Goal: Information Seeking & Learning: Find specific fact

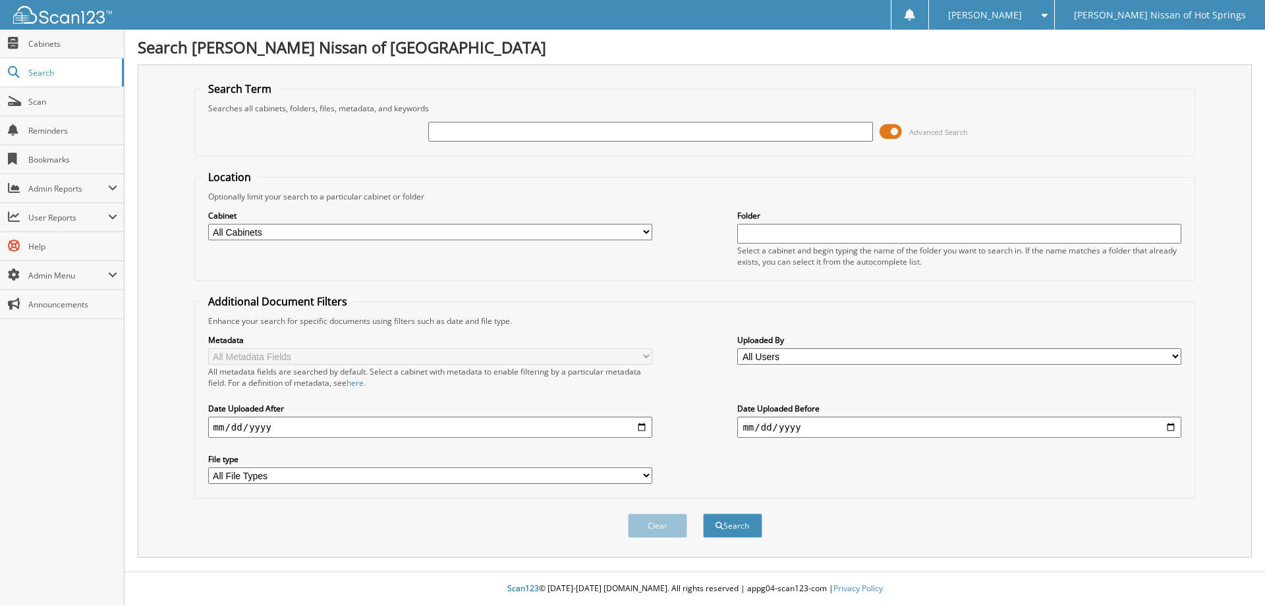
click at [658, 134] on input "text" at bounding box center [650, 132] width 444 height 20
type input "129602"
click at [703, 514] on button "Search" at bounding box center [732, 526] width 59 height 24
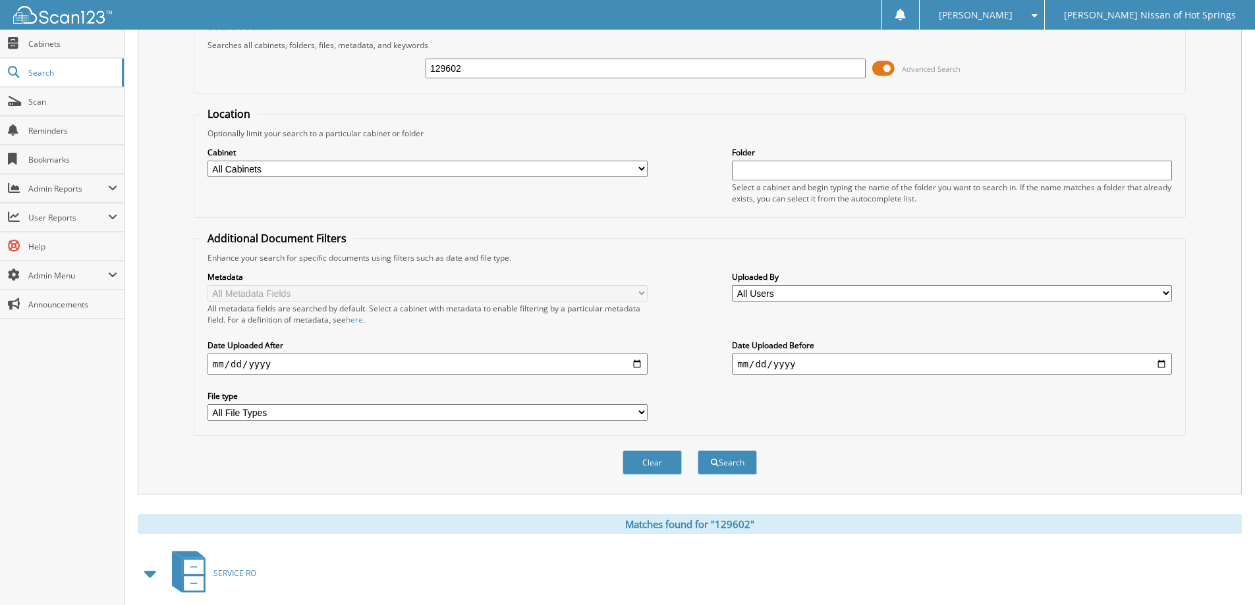
scroll to position [131, 0]
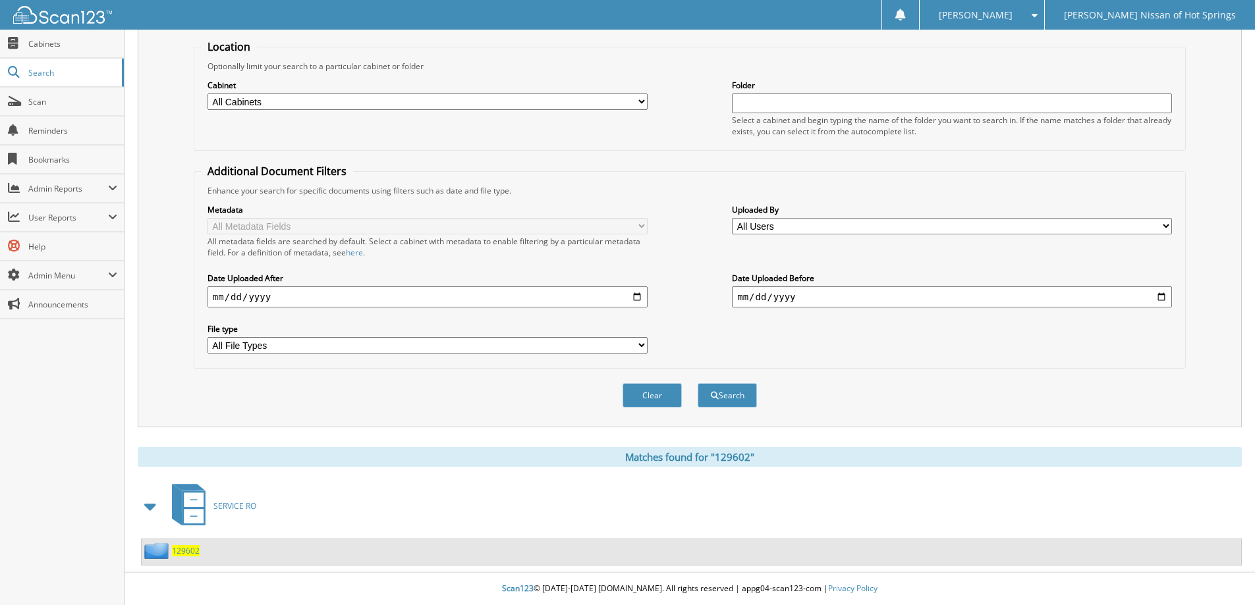
click at [193, 555] on span "129602" at bounding box center [186, 550] width 28 height 11
